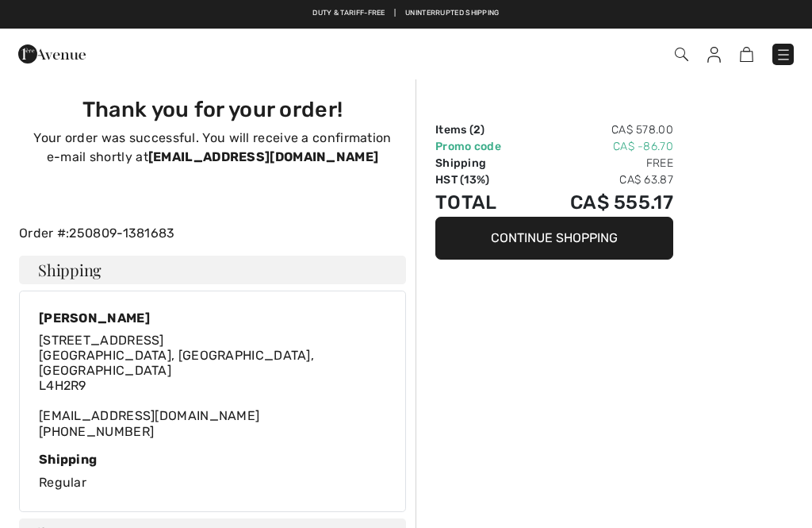
checkbox input "true"
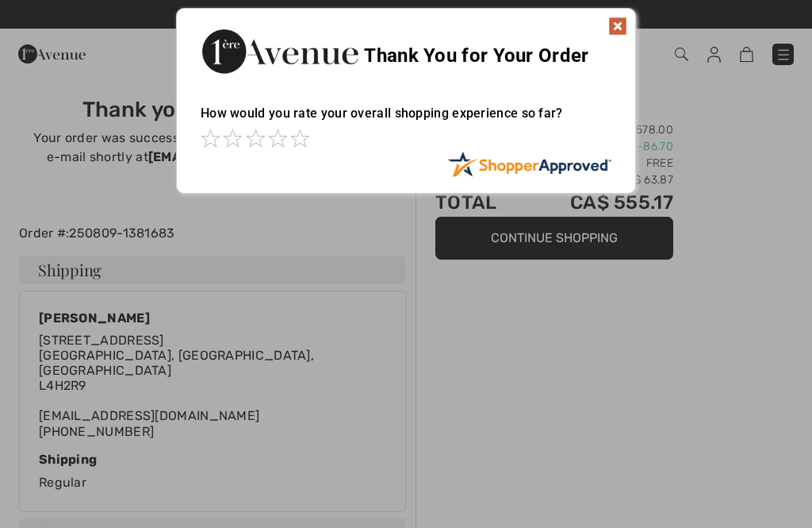
click at [778, 48] on div "Sorry! Something went wrong. Close Thank You for Your Order How would you rate …" at bounding box center [406, 100] width 812 height 201
click at [626, 18] on img at bounding box center [617, 26] width 19 height 19
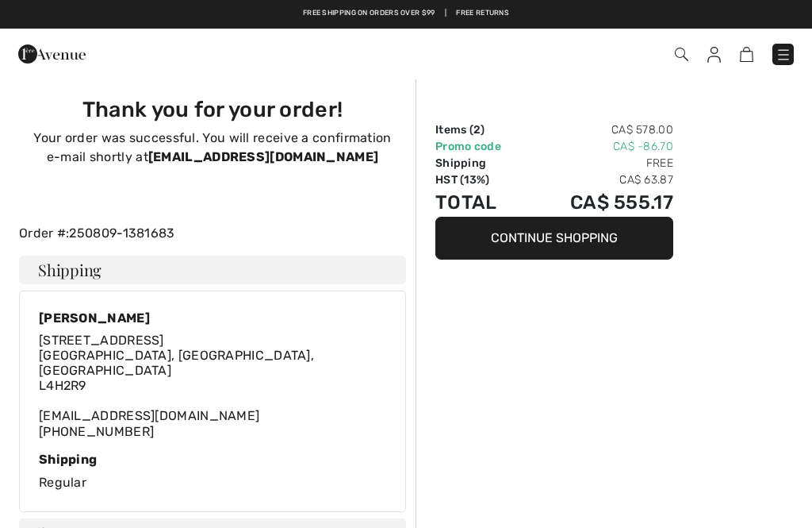
click at [776, 57] on img at bounding box center [784, 55] width 16 height 16
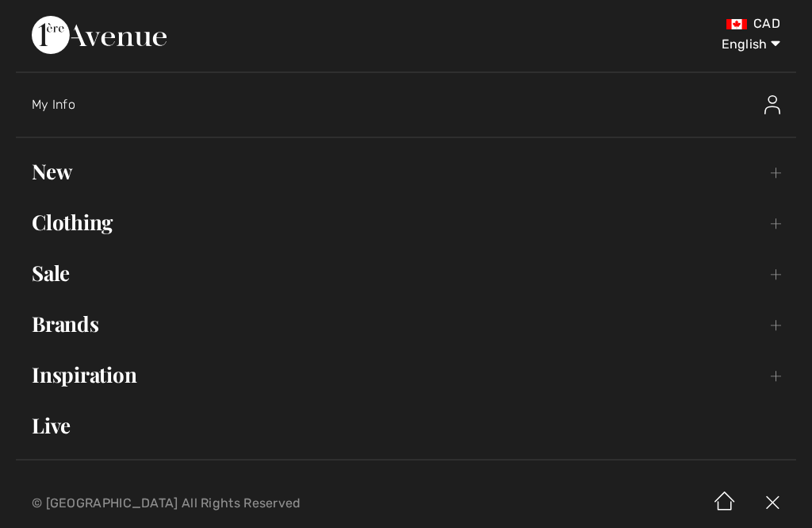
click at [53, 222] on link "Clothing Toggle submenu" at bounding box center [406, 222] width 781 height 35
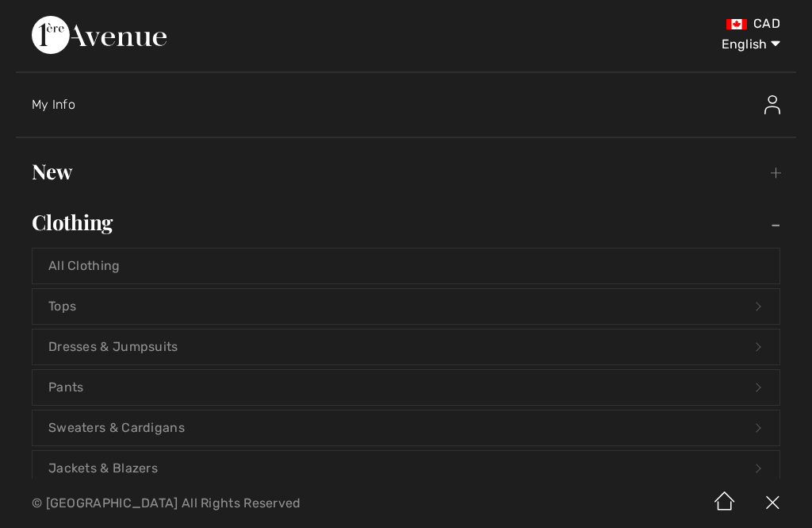
click at [63, 352] on link "Dresses & Jumpsuits Open submenu" at bounding box center [406, 346] width 747 height 35
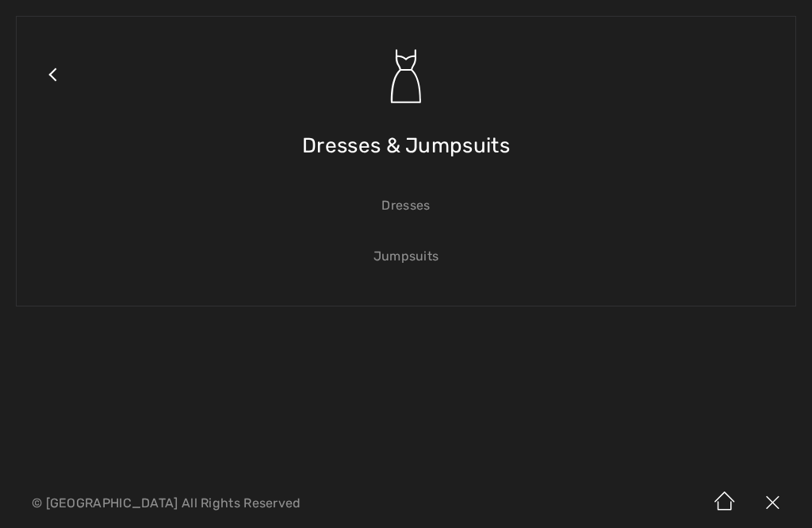
click at [403, 196] on link "Dresses" at bounding box center [406, 205] width 747 height 35
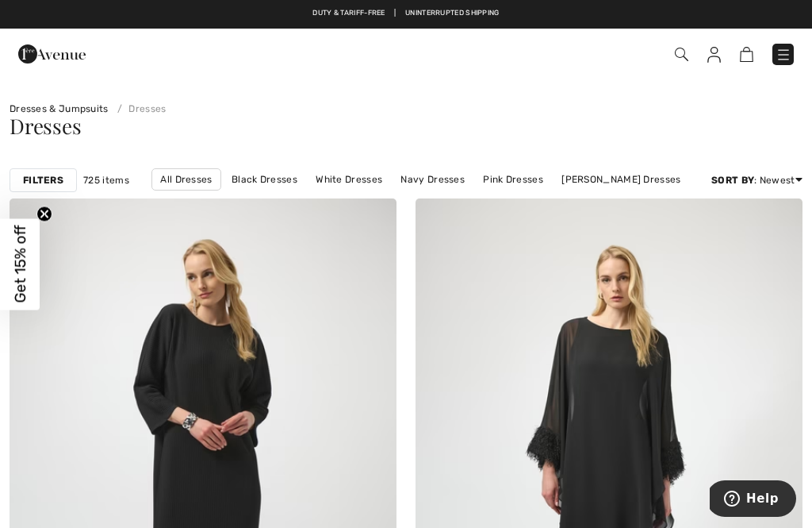
click at [693, 49] on span at bounding box center [572, 54] width 443 height 21
click at [676, 59] on img at bounding box center [681, 54] width 13 height 13
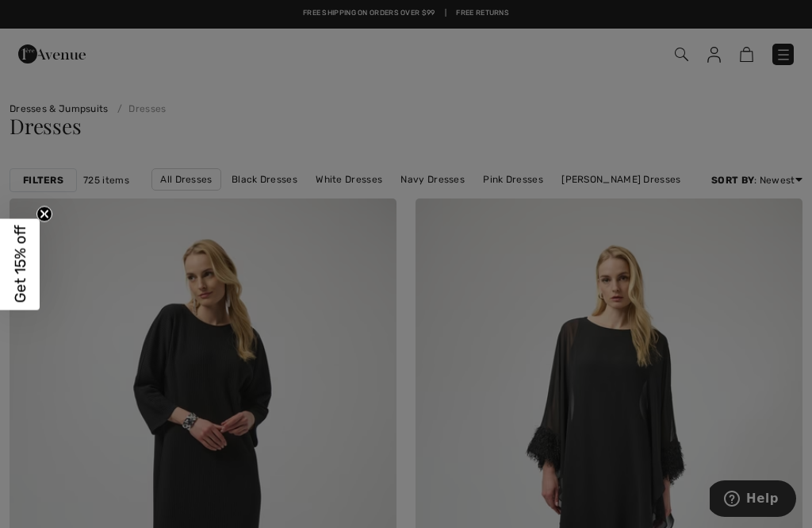
click at [0, 0] on div "We think you will love New JOSEPH RIBKOFF Pleated Shift Knee-Length Dress Style…" at bounding box center [0, 0] width 0 height 0
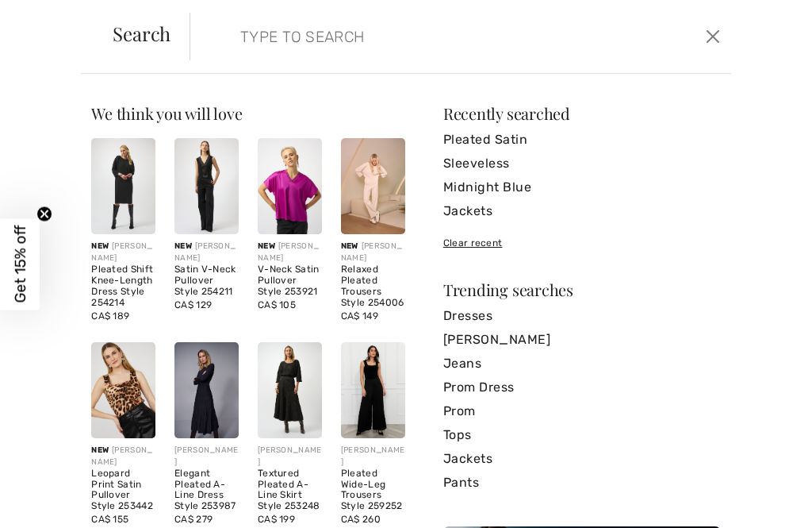
click at [516, 132] on link "Pleated Satin" at bounding box center [582, 140] width 278 height 24
click at [387, 42] on input "search" at bounding box center [405, 37] width 355 height 48
click at [339, 41] on input "search" at bounding box center [405, 37] width 355 height 48
click at [266, 51] on input "search" at bounding box center [405, 37] width 355 height 48
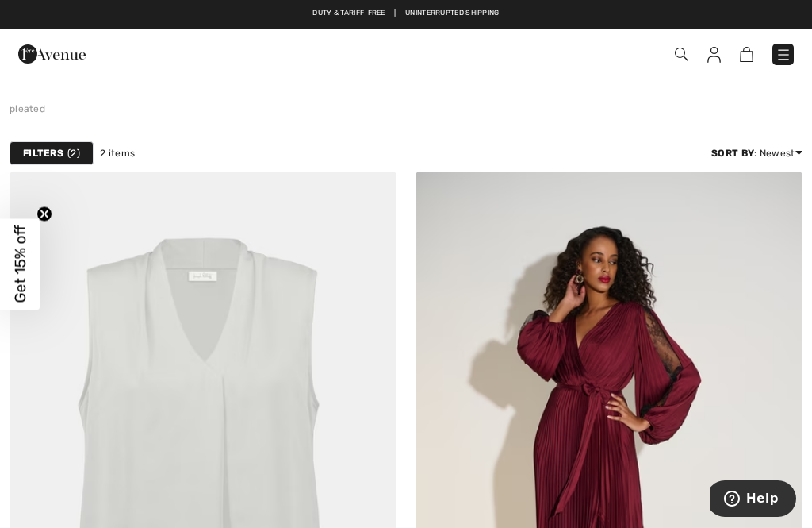
click at [686, 51] on img at bounding box center [681, 54] width 13 height 13
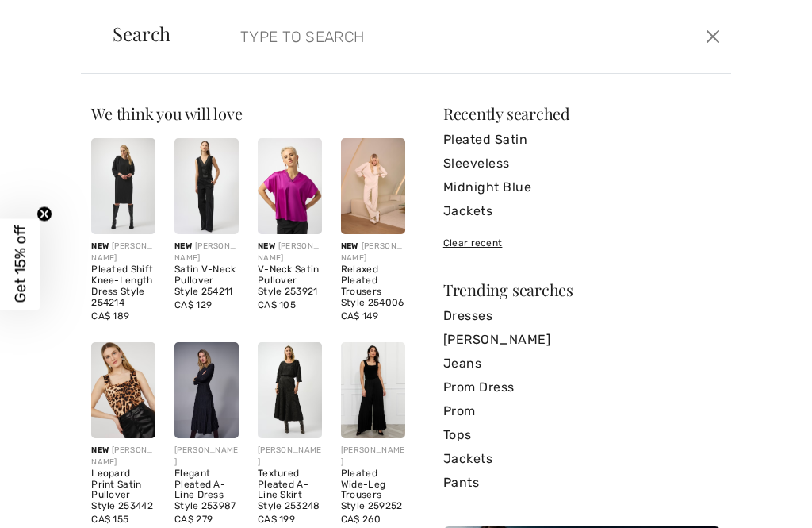
click at [333, 43] on input "search" at bounding box center [405, 37] width 355 height 48
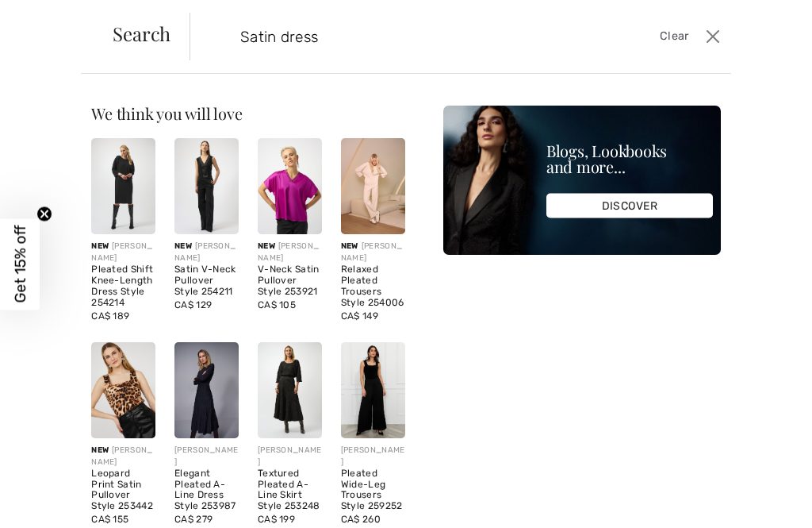
type input "Satin dress"
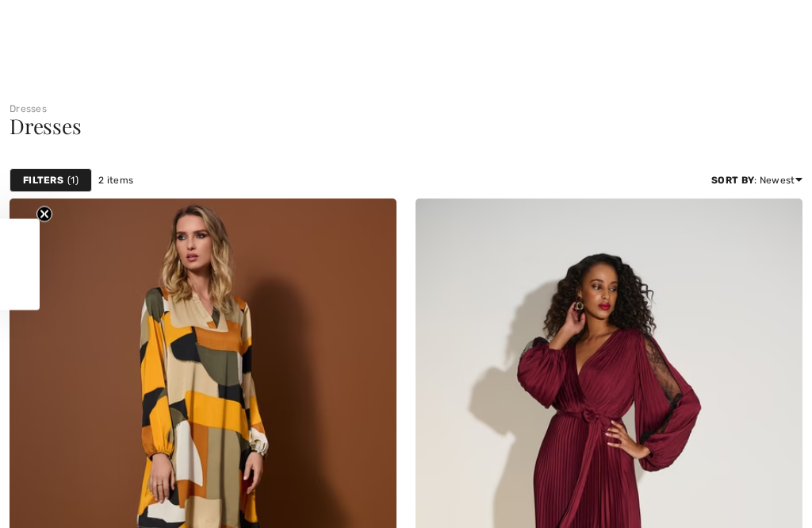
checkbox input "true"
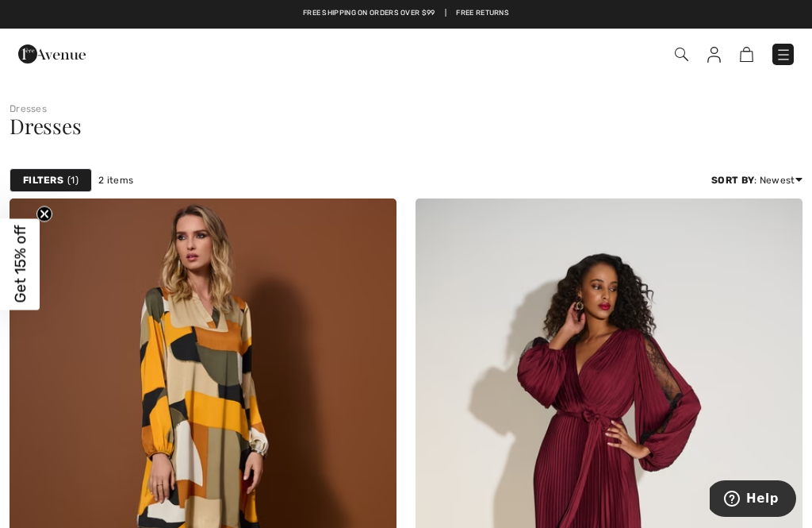
click at [687, 52] on img at bounding box center [681, 54] width 13 height 13
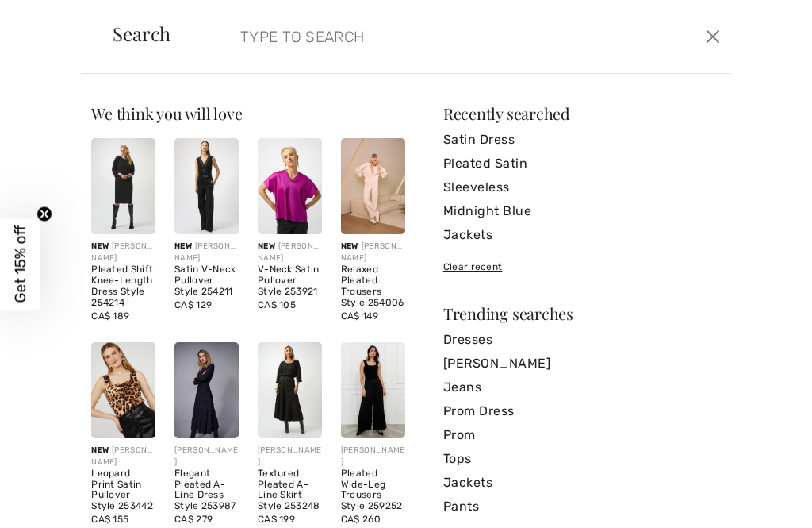
click at [360, 54] on input "search" at bounding box center [405, 37] width 355 height 48
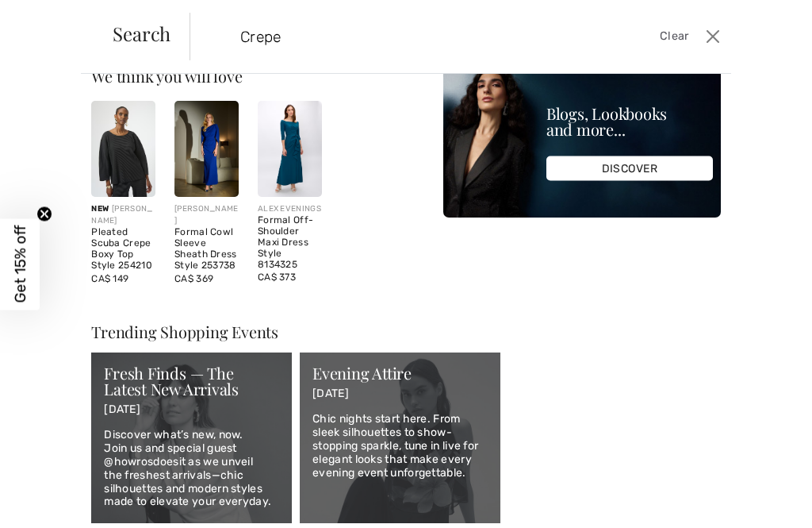
scroll to position [36, 0]
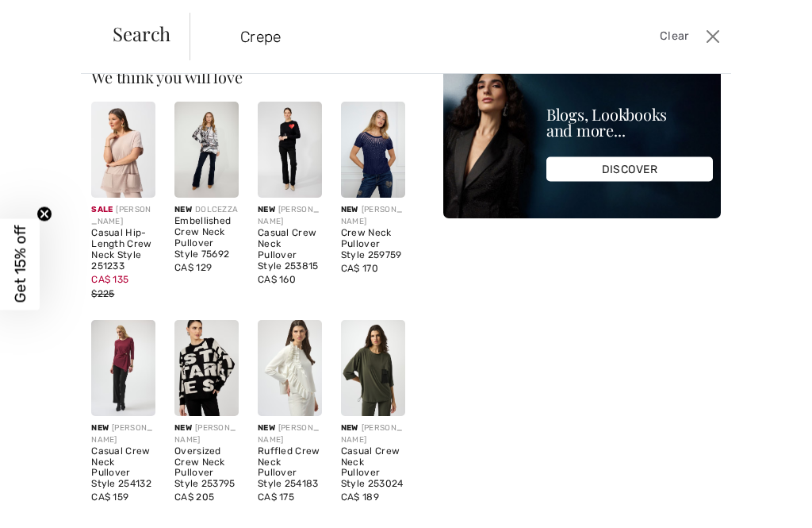
type input "Crepe"
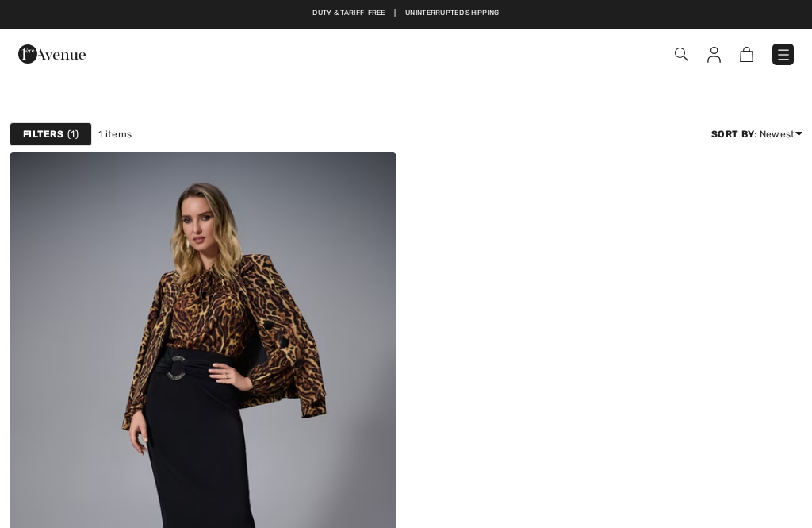
checkbox input "true"
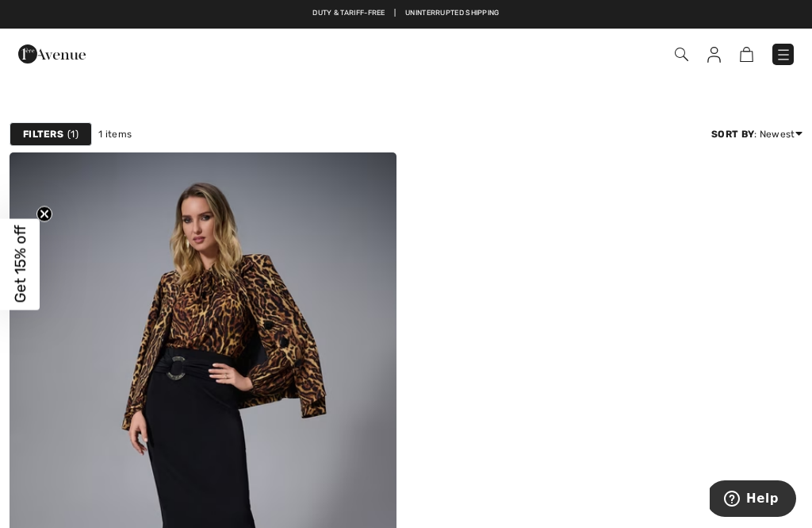
click at [686, 48] on img at bounding box center [681, 54] width 13 height 13
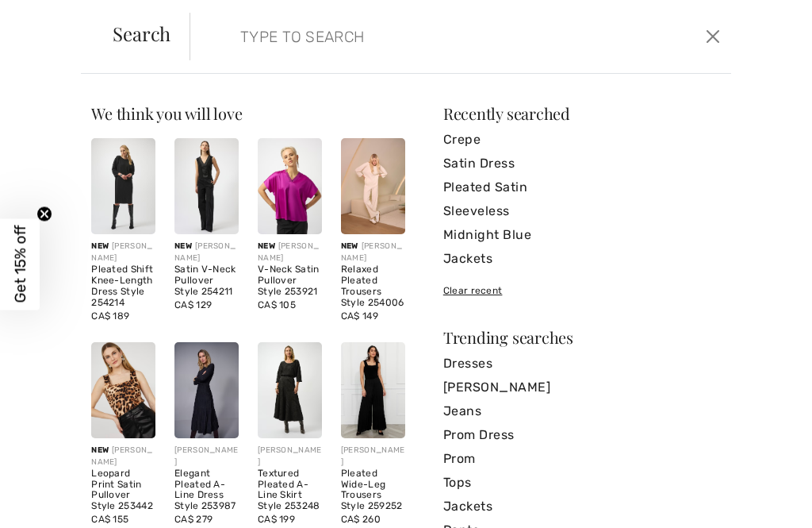
click at [355, 34] on input "search" at bounding box center [405, 37] width 355 height 48
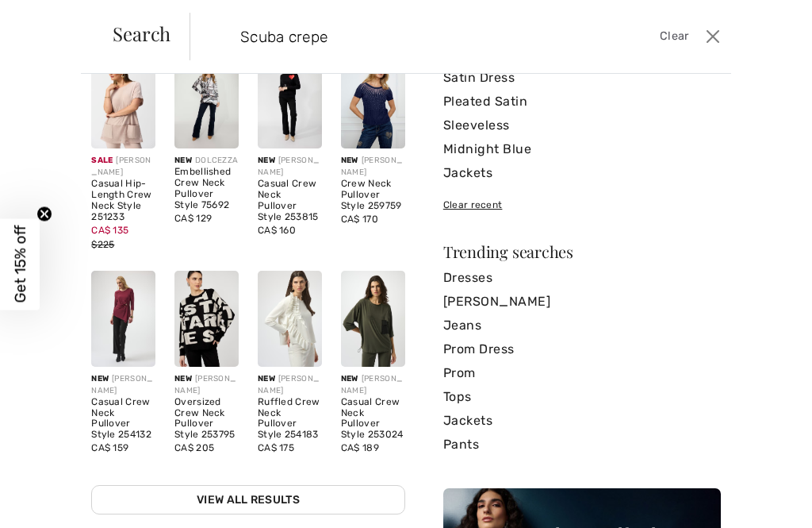
scroll to position [124, 0]
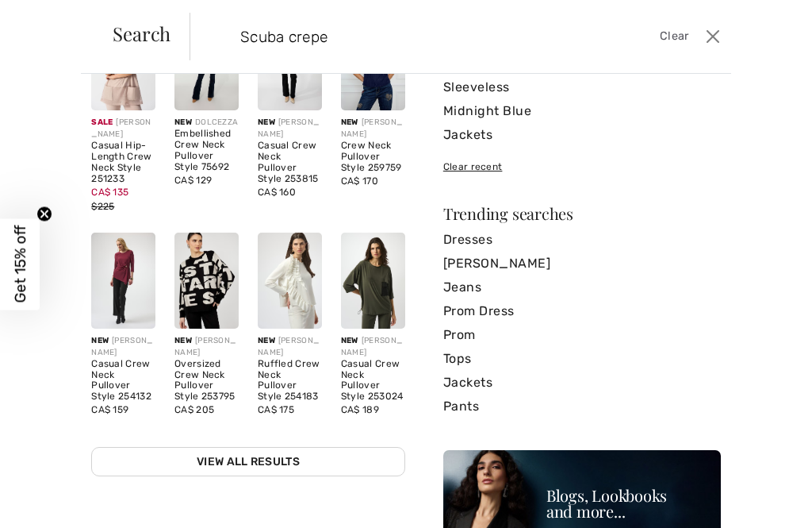
click at [801, 124] on div "We think you will love New JOSEPH RIBKOFF Pleated Shift Knee-Length Dress Style…" at bounding box center [406, 301] width 812 height 454
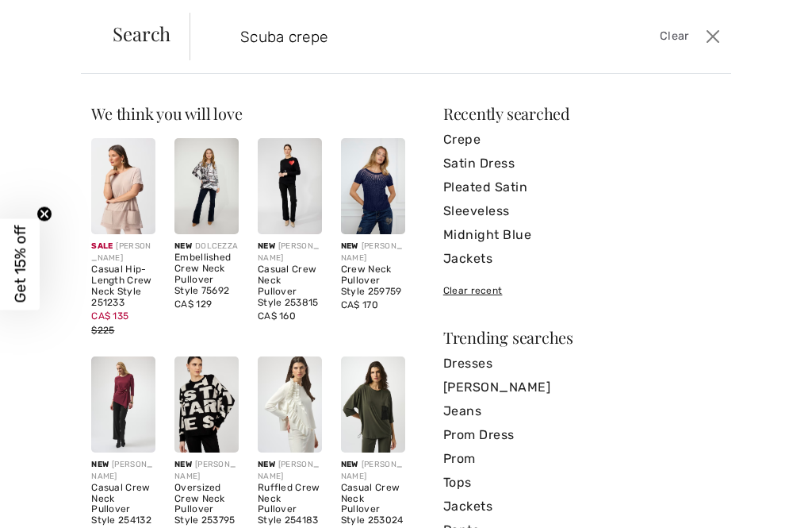
scroll to position [-1, 0]
click at [713, 37] on button "Close" at bounding box center [713, 36] width 23 height 25
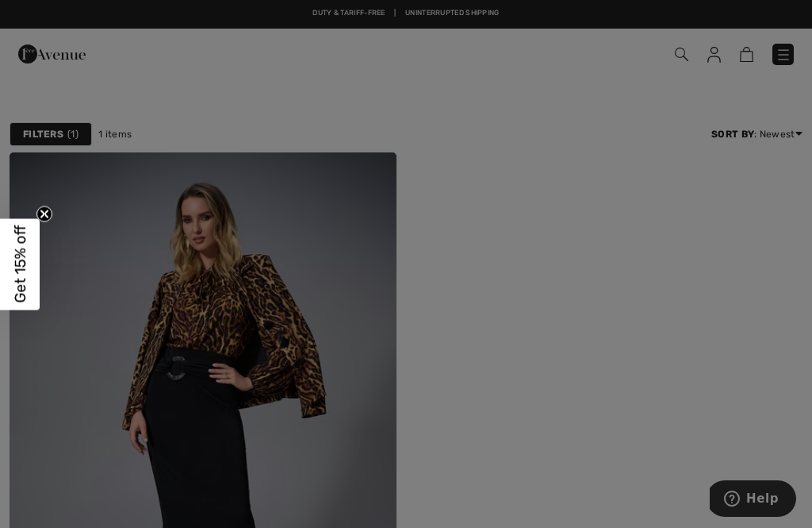
scroll to position [0, 0]
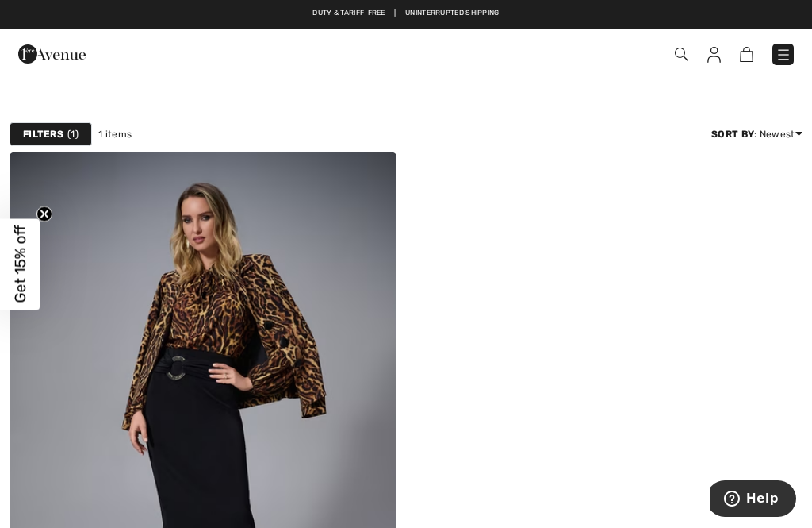
click at [681, 44] on span at bounding box center [572, 54] width 443 height 21
click at [684, 52] on img at bounding box center [681, 54] width 13 height 13
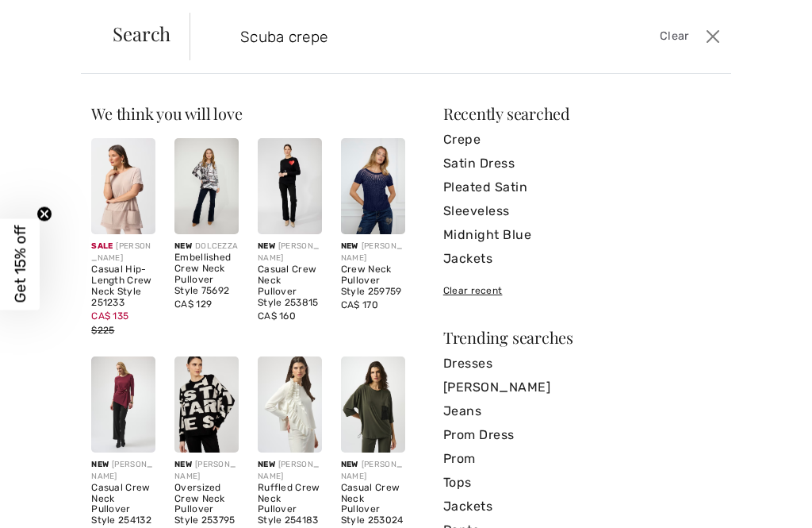
click at [348, 36] on input "Scuba crepe" at bounding box center [405, 37] width 355 height 48
click at [721, 32] on button "Close" at bounding box center [713, 36] width 23 height 25
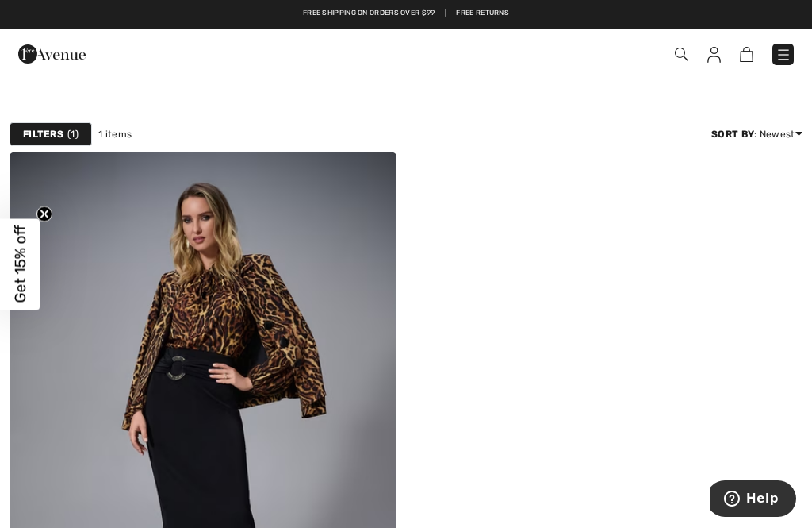
click at [687, 49] on img at bounding box center [681, 54] width 13 height 13
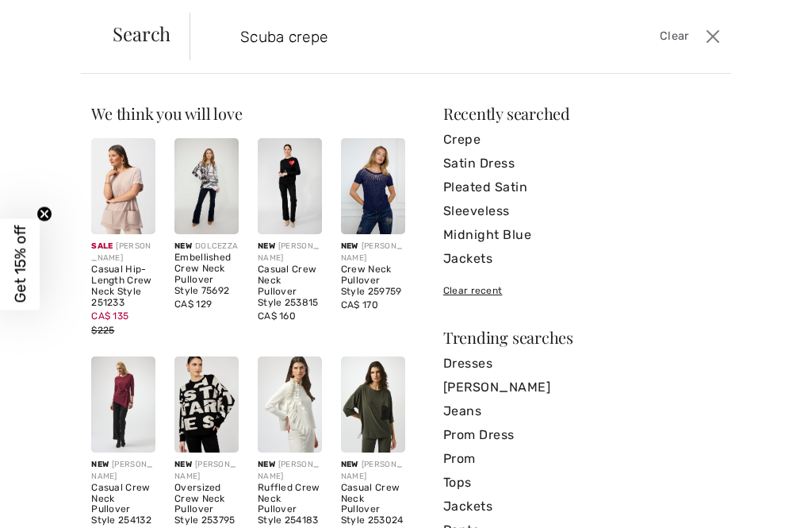
click at [315, 40] on input "Scuba crepe" at bounding box center [405, 37] width 355 height 48
type input "S"
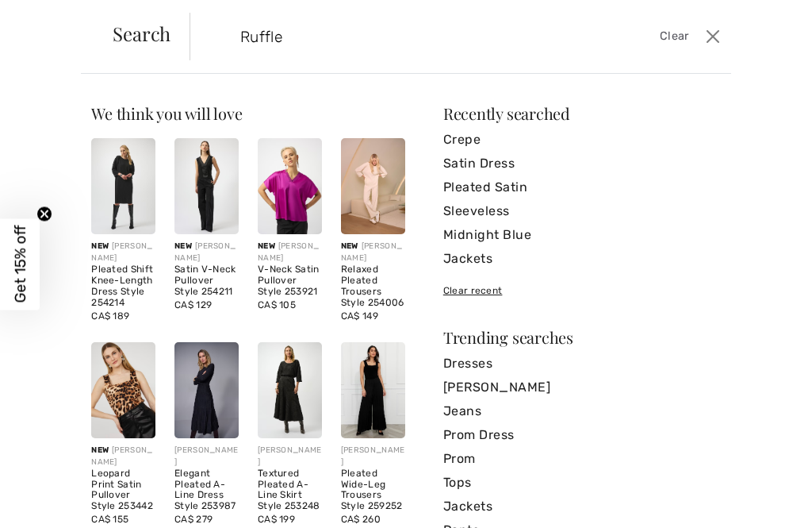
type input "Ruffle"
click at [338, 34] on input "Ruffle" at bounding box center [405, 37] width 355 height 48
click at [301, 36] on input "Ruffle" at bounding box center [405, 37] width 355 height 48
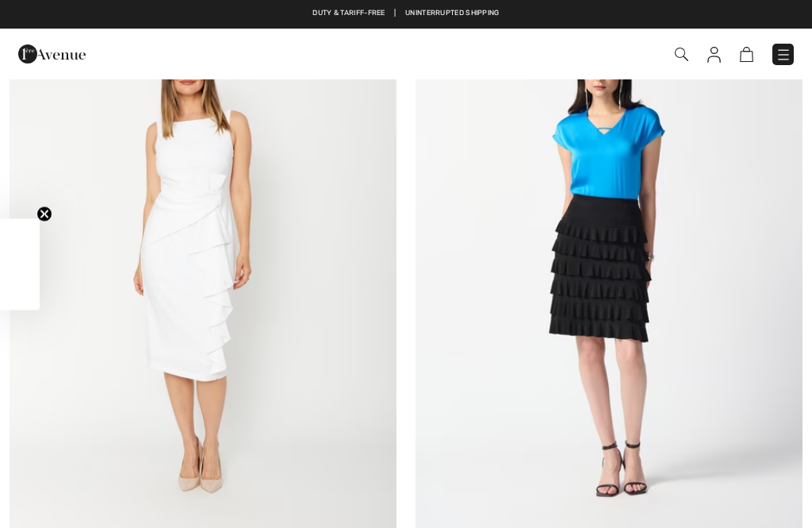
checkbox input "true"
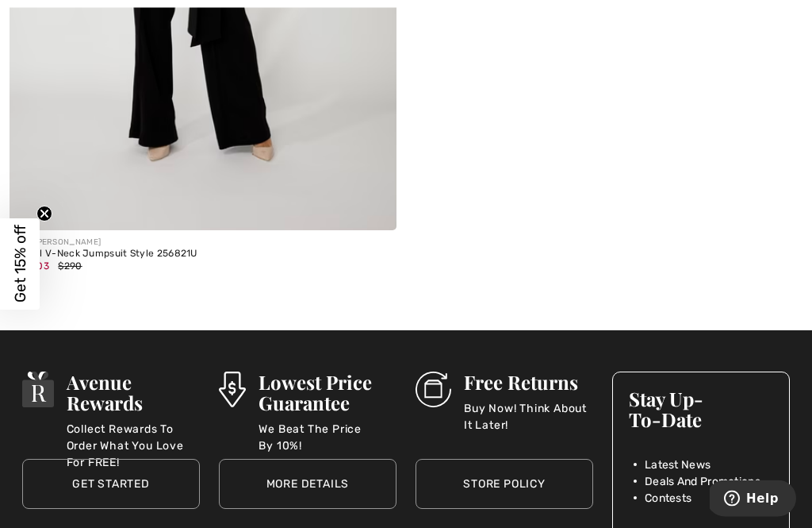
scroll to position [1971, 0]
